Goal: Navigation & Orientation: Find specific page/section

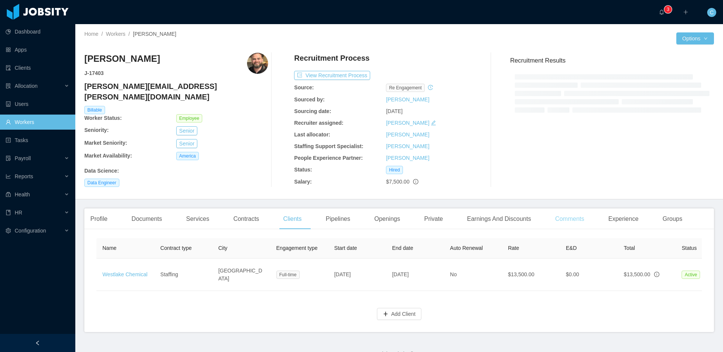
click at [557, 215] on main "Home / Workers / [PERSON_NAME] / Options [PERSON_NAME] J- 17403 [PERSON_NAME][E…" at bounding box center [398, 187] width 647 height 327
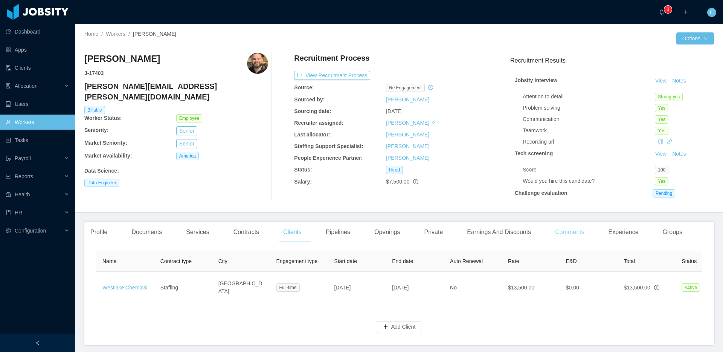
click at [574, 233] on div "Comments" at bounding box center [569, 231] width 41 height 21
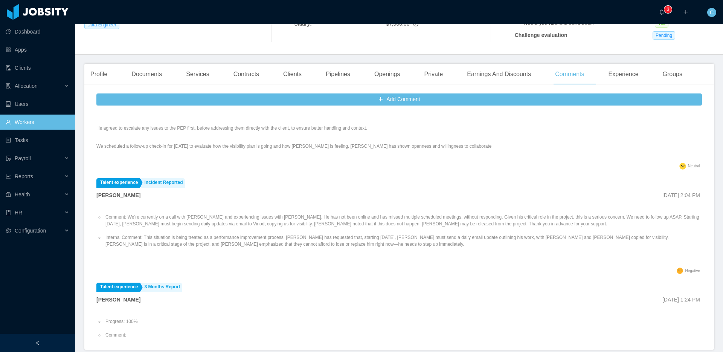
scroll to position [956, 0]
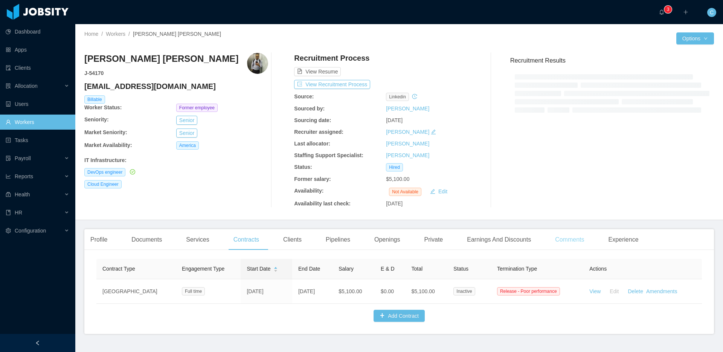
click at [567, 241] on div "Comments" at bounding box center [569, 239] width 41 height 21
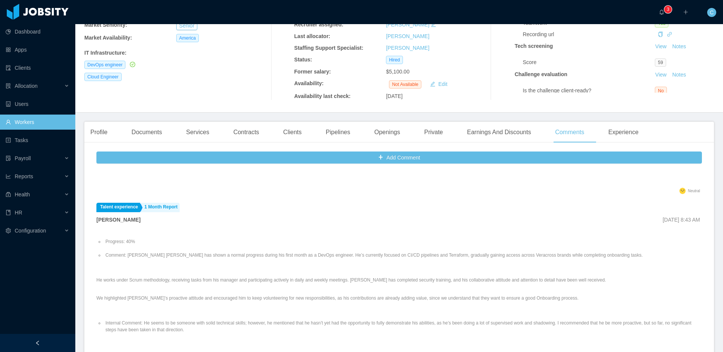
scroll to position [545, 0]
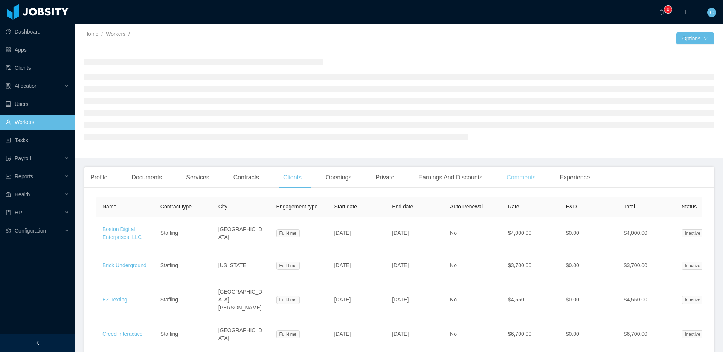
click at [521, 178] on div "Comments" at bounding box center [520, 177] width 41 height 21
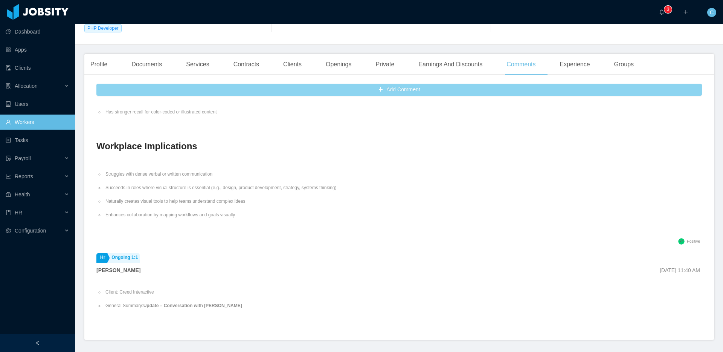
scroll to position [815, 0]
